Goal: Complete application form: Complete application form

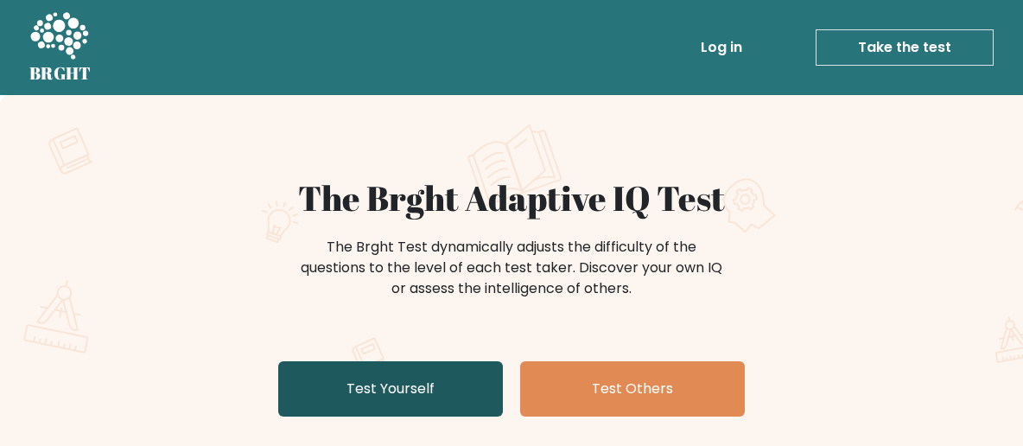
click at [380, 394] on link "Test Yourself" at bounding box center [390, 388] width 225 height 55
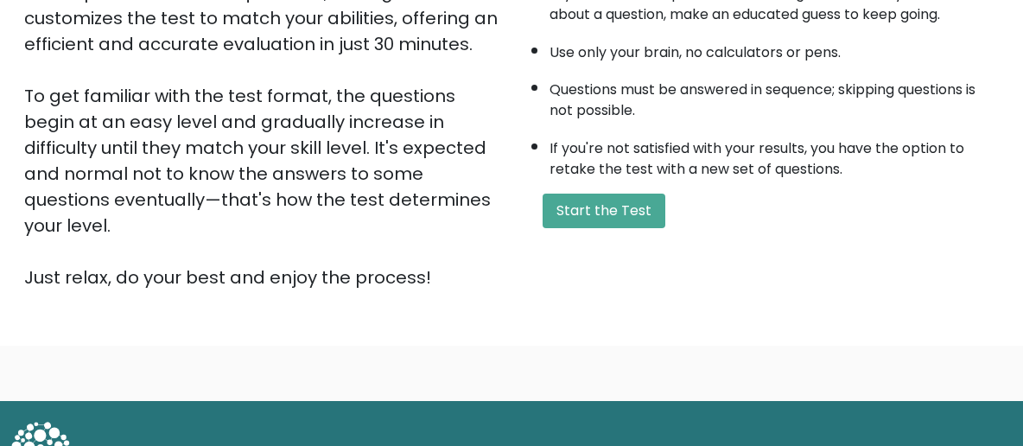
scroll to position [371, 0]
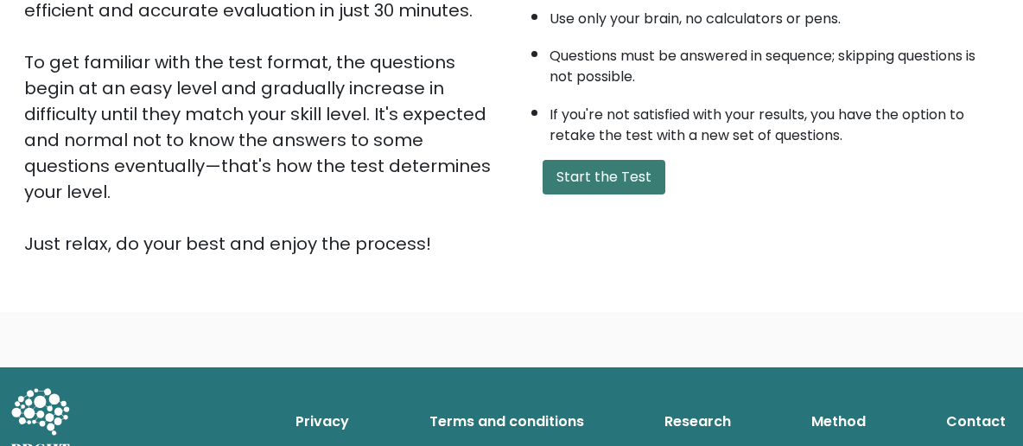
click at [590, 194] on button "Start the Test" at bounding box center [603, 177] width 123 height 35
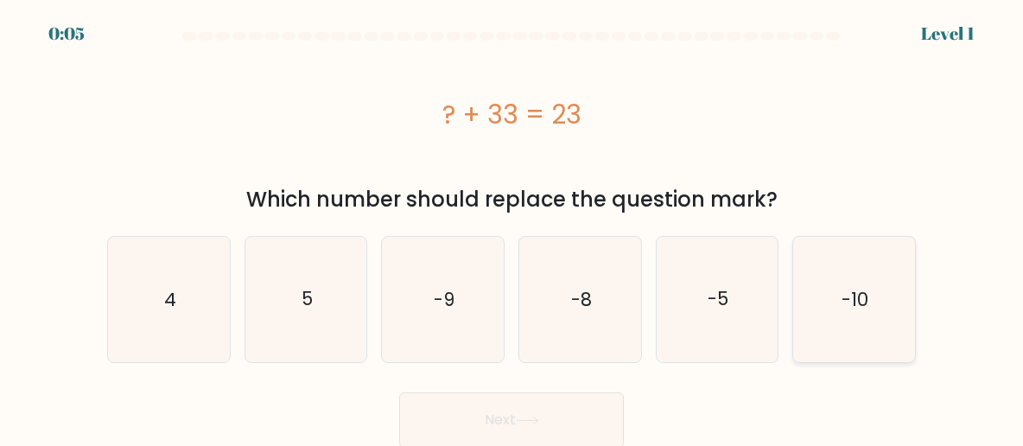
click at [856, 293] on text "-10" at bounding box center [855, 299] width 27 height 25
click at [512, 227] on input "f. -10" at bounding box center [511, 225] width 1 height 4
radio input "true"
click at [523, 420] on div "Next" at bounding box center [511, 415] width 829 height 64
